Goal: Task Accomplishment & Management: Use online tool/utility

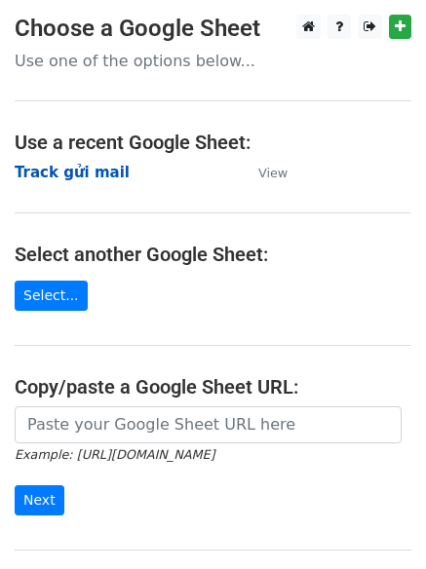
click at [75, 179] on strong "Track gửi mail" at bounding box center [72, 173] width 115 height 18
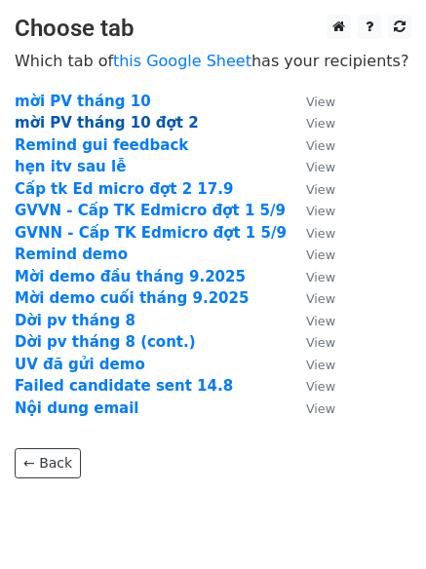
click at [81, 121] on strong "mời PV tháng 10 đợt 2" at bounding box center [107, 123] width 184 height 18
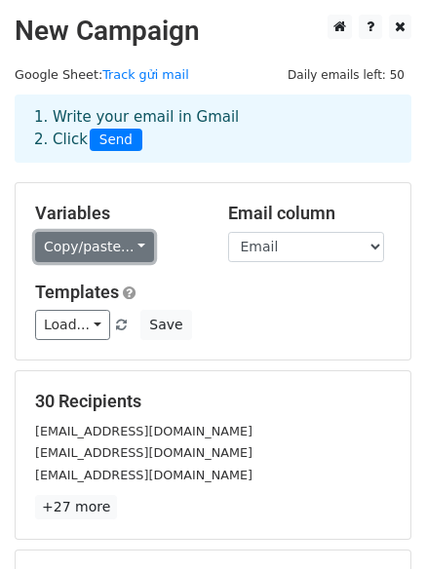
click at [131, 238] on link "Copy/paste..." at bounding box center [94, 247] width 119 height 30
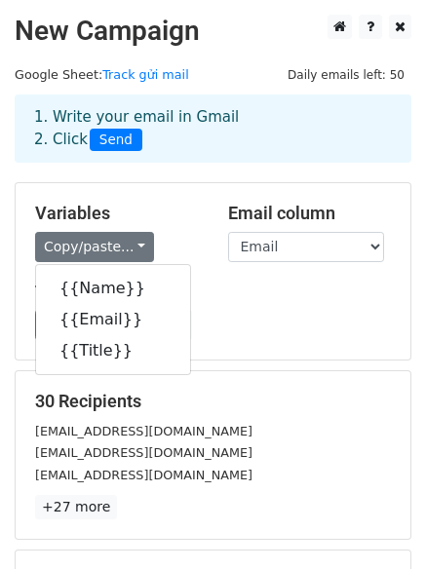
click at [145, 203] on h5 "Variables" at bounding box center [117, 213] width 164 height 21
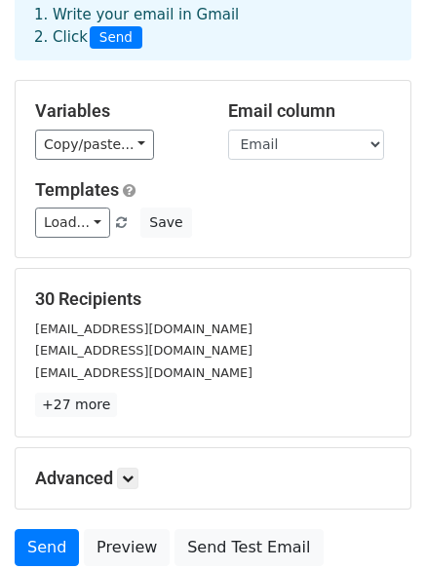
scroll to position [265, 0]
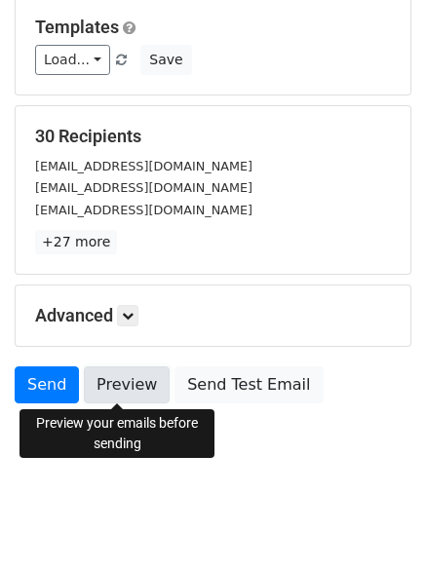
click at [142, 377] on link "Preview" at bounding box center [127, 385] width 86 height 37
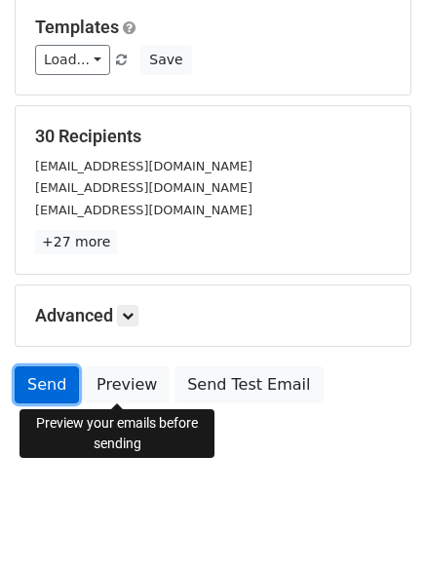
click at [53, 381] on link "Send" at bounding box center [47, 385] width 64 height 37
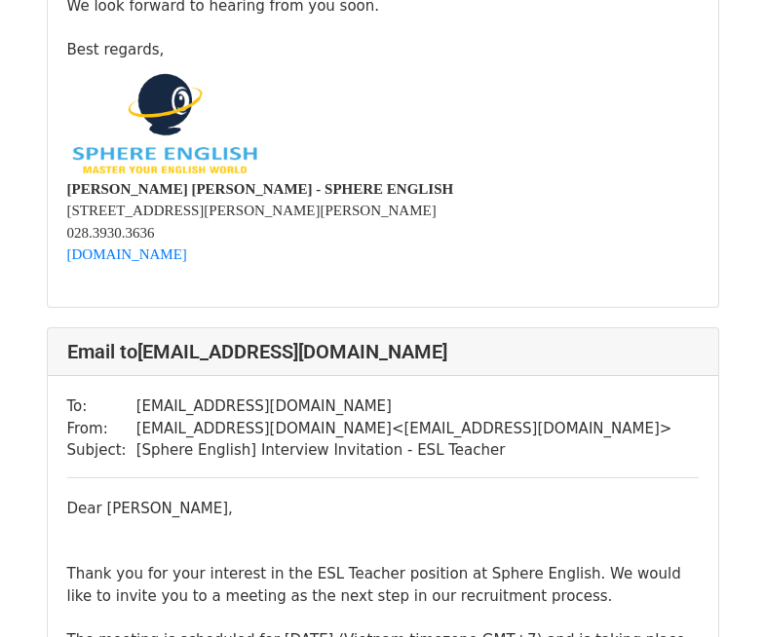
scroll to position [4289, 0]
